Goal: Information Seeking & Learning: Find specific fact

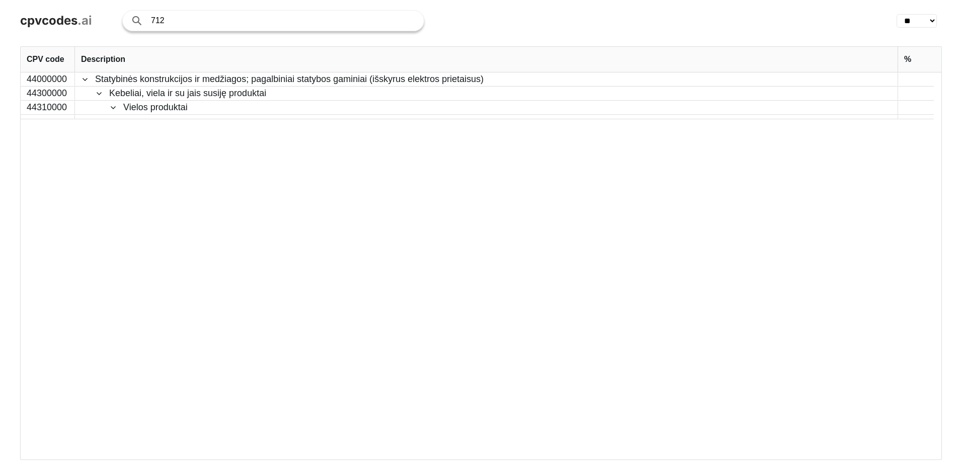
select select "**"
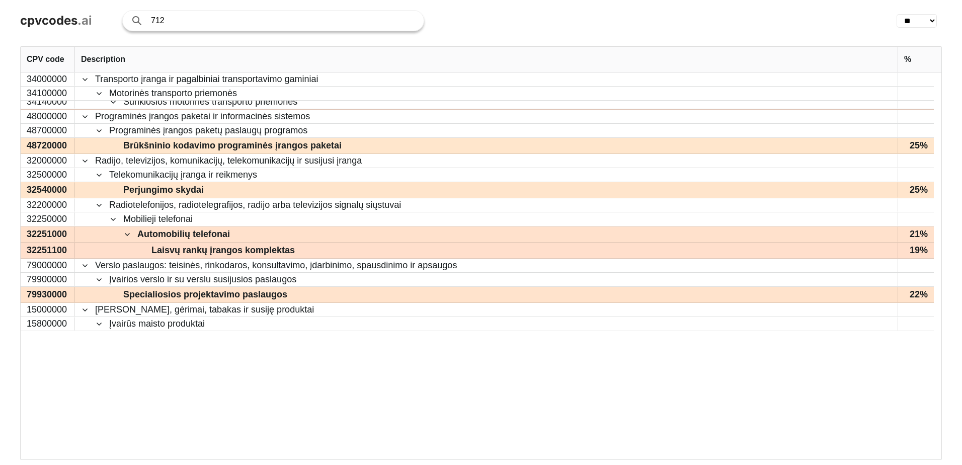
scroll to position [648, 0]
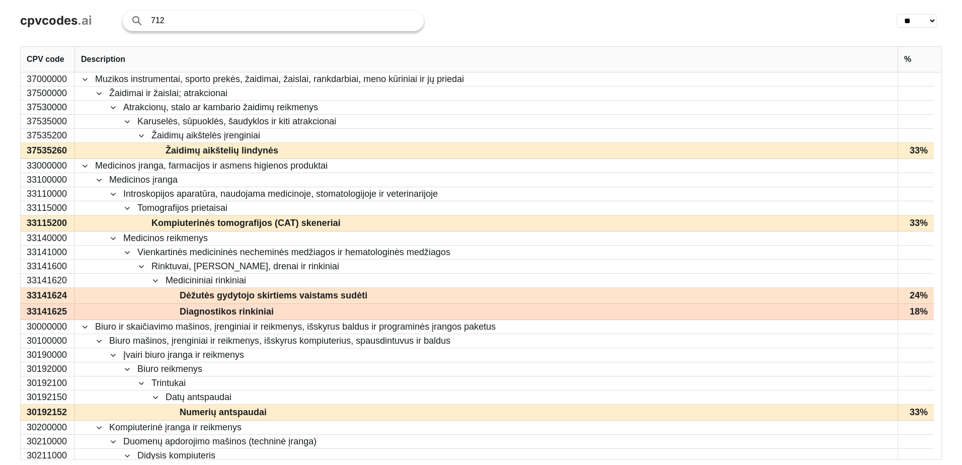
click at [188, 19] on input "712" at bounding box center [282, 21] width 263 height 20
type input "7"
type input "topografinis planas"
click button "Search with AI" at bounding box center [0, 0] width 0 height 0
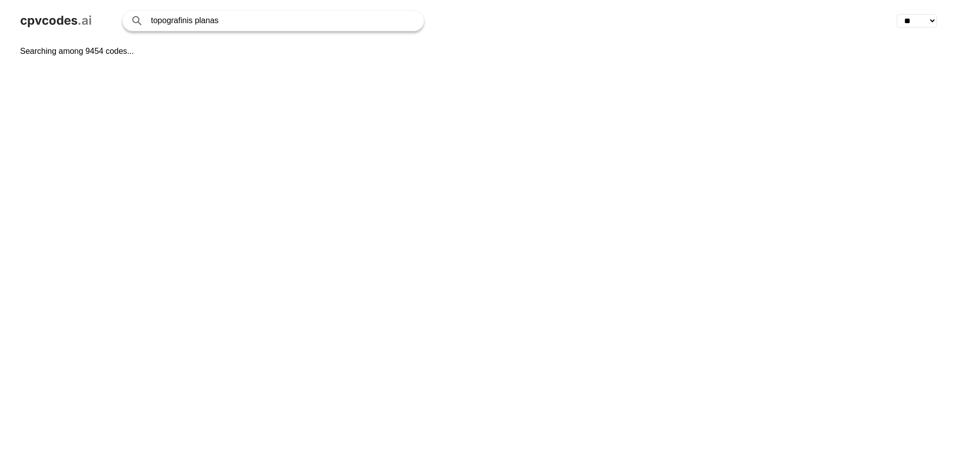
select select "**"
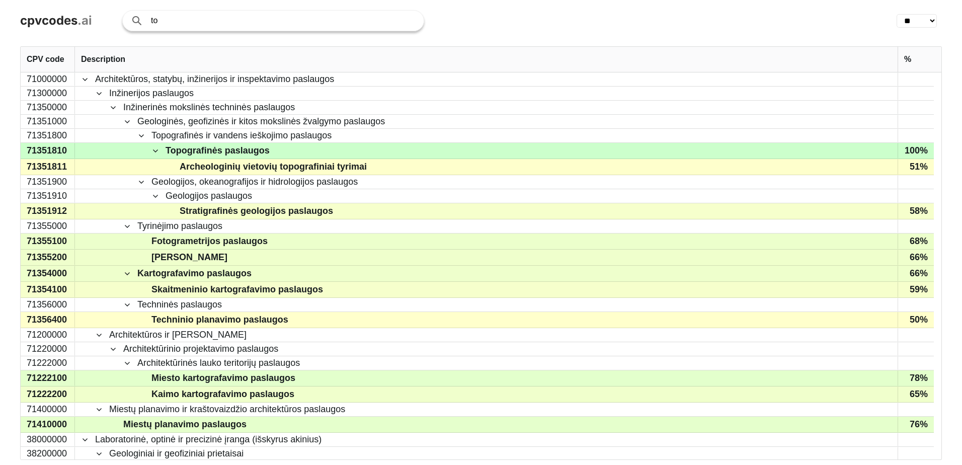
type input "t"
type input "sklpų duomenų pateikimas"
click button "Search with AI" at bounding box center [0, 0] width 0 height 0
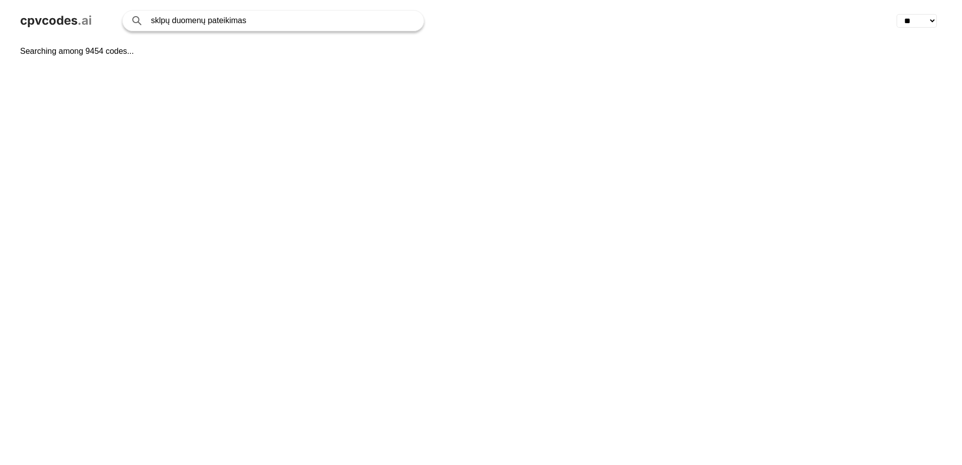
select select "**"
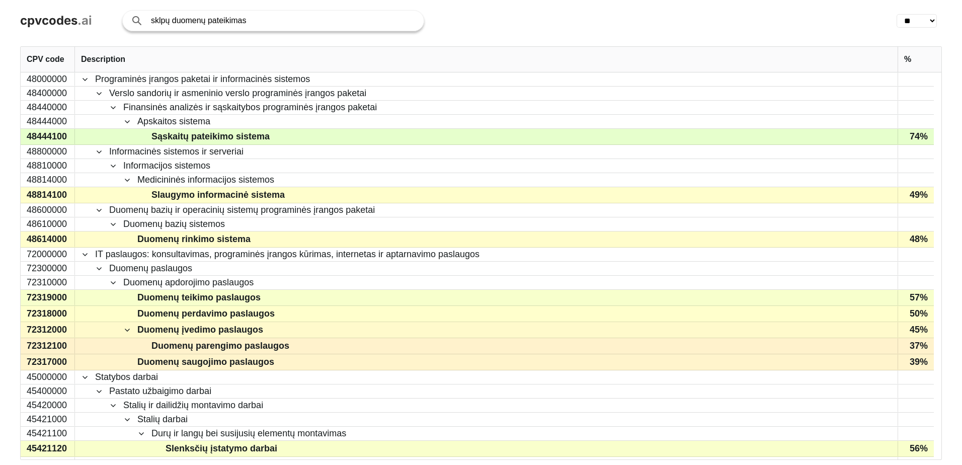
click at [160, 19] on input "sklpų duomenų pateikimas" at bounding box center [282, 21] width 263 height 20
type input "skylpų duomenų pateikimas"
click button "Search with AI" at bounding box center [0, 0] width 0 height 0
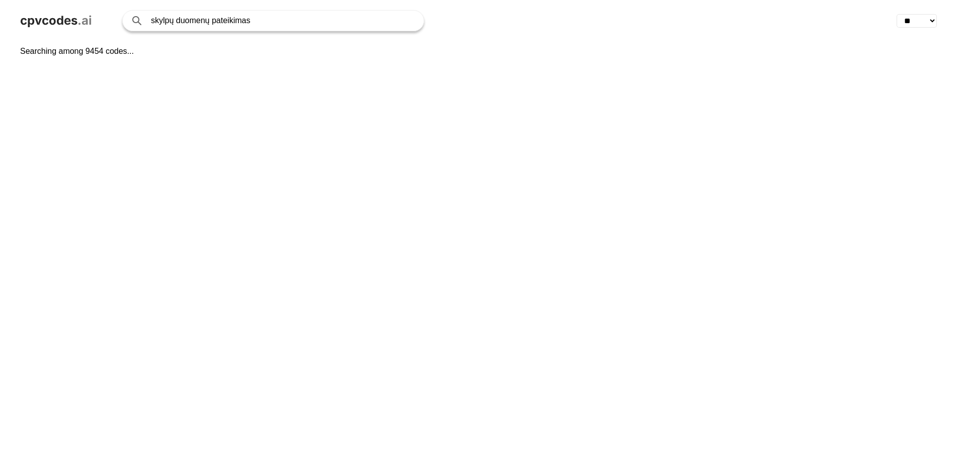
select select "**"
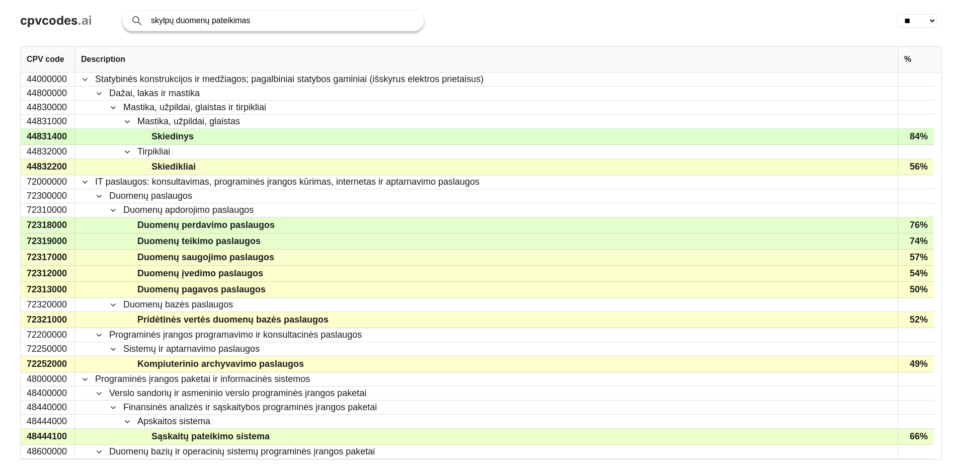
click at [165, 19] on input "skylpų duomenų pateikimas" at bounding box center [282, 21] width 263 height 20
type input "sklypų duomenų pateikimas"
click button "Search with AI" at bounding box center [0, 0] width 0 height 0
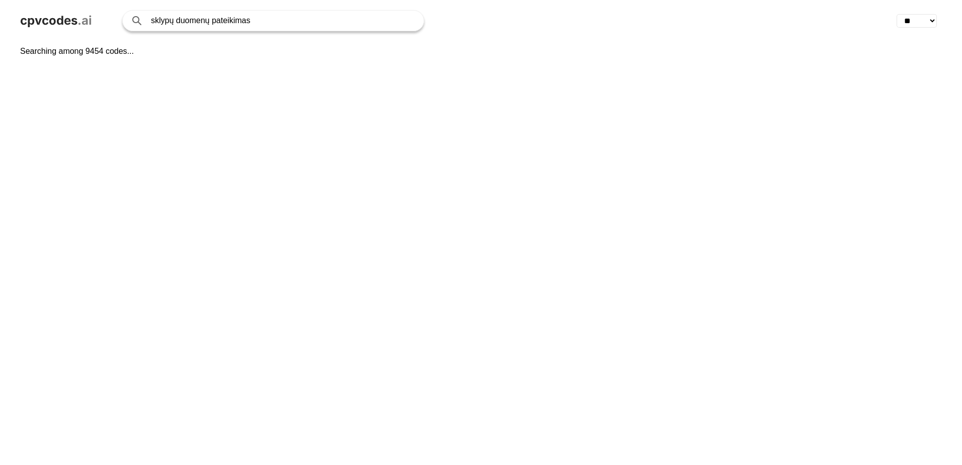
select select "**"
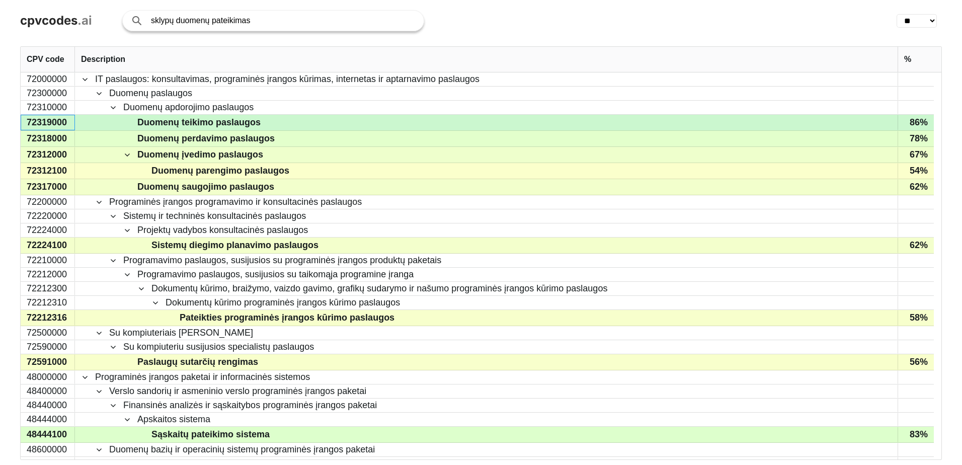
click at [29, 125] on div "72319000" at bounding box center [48, 123] width 54 height 16
click at [185, 124] on span "Duomenų teikimo paslaugos" at bounding box center [198, 122] width 123 height 15
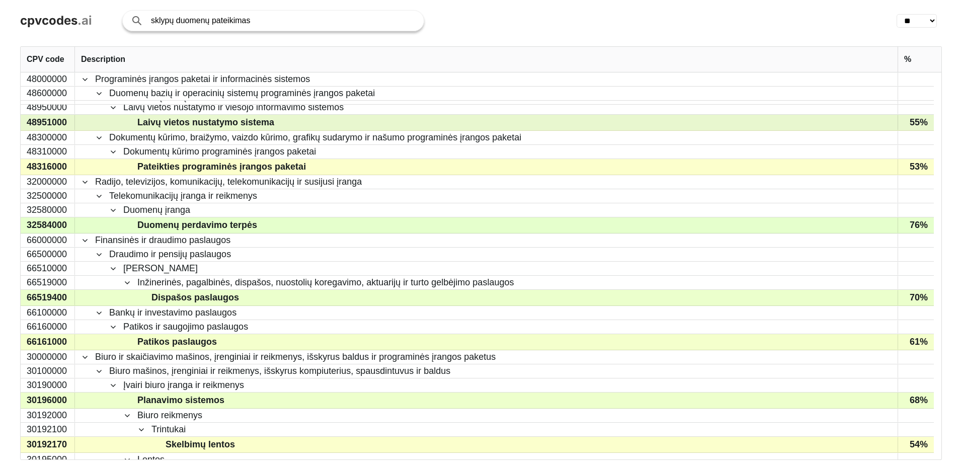
scroll to position [403, 0]
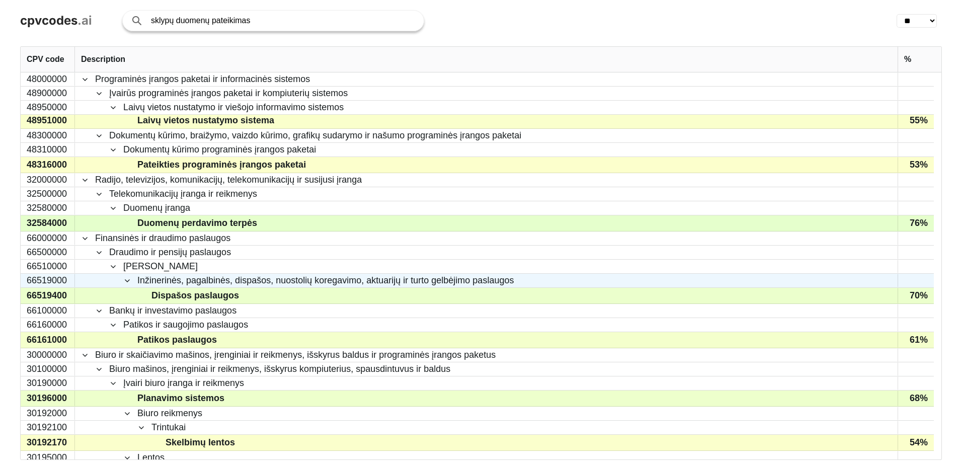
click at [114, 282] on span "Inžinerinės, pagalbinės, dispašos, nuostolių koregavimo, aktuarijų ir turto gel…" at bounding box center [486, 280] width 811 height 13
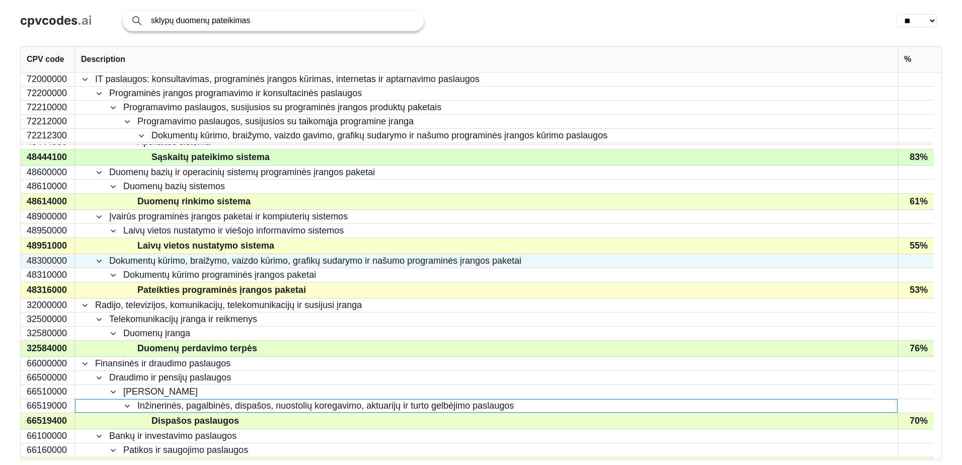
scroll to position [0, 0]
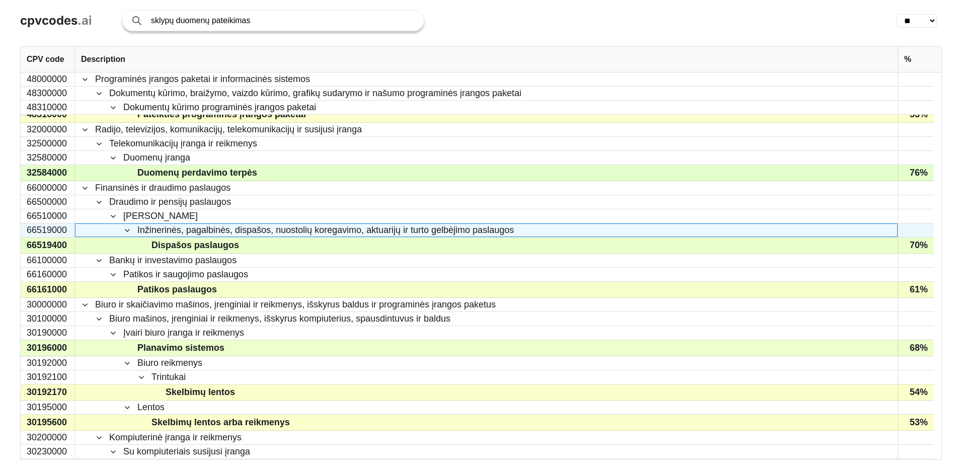
click at [124, 229] on span at bounding box center [127, 230] width 8 height 8
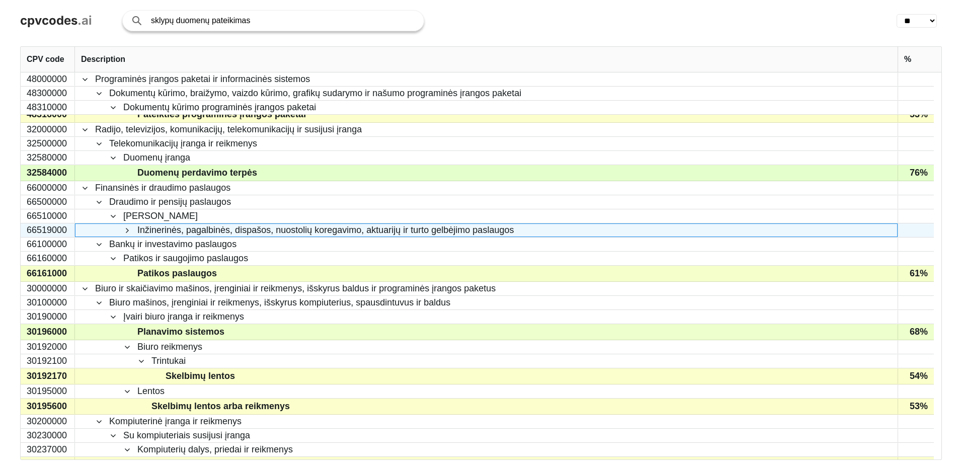
click at [124, 229] on span at bounding box center [127, 230] width 8 height 8
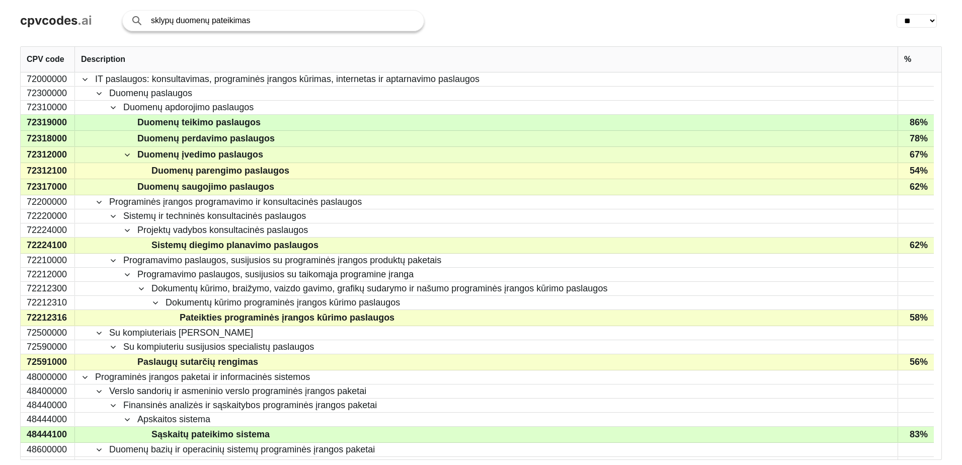
click at [527, 40] on div "cpvcodes .ai sklypų duomenų pateikimas Search with AI ** ** ** ** ** ** ** ** *…" at bounding box center [481, 20] width 962 height 41
click at [529, 64] on div "Description" at bounding box center [486, 59] width 811 height 25
click at [552, 10] on div "sklypų duomenų pateikimas" at bounding box center [496, 20] width 749 height 21
drag, startPoint x: 258, startPoint y: 17, endPoint x: 141, endPoint y: 20, distance: 116.8
click at [141, 20] on div "sklypų duomenų pateikimas" at bounding box center [273, 20] width 302 height 21
